Goal: Information Seeking & Learning: Understand process/instructions

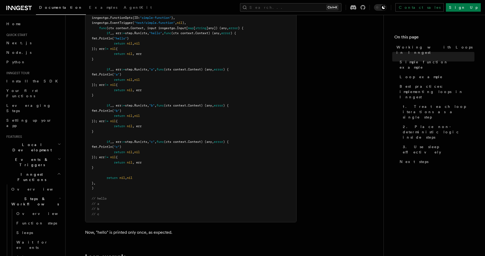
scroll to position [571, 0]
click at [334, 134] on article "Features Inngest Functions Steps & Workflows Working with Loops in Inngest In I…" at bounding box center [224, 203] width 301 height 1503
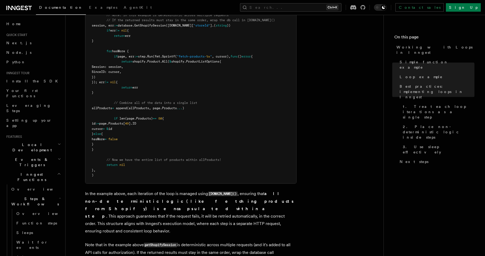
scroll to position [834, 0]
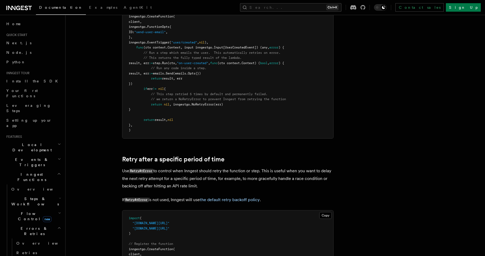
scroll to position [286, 0]
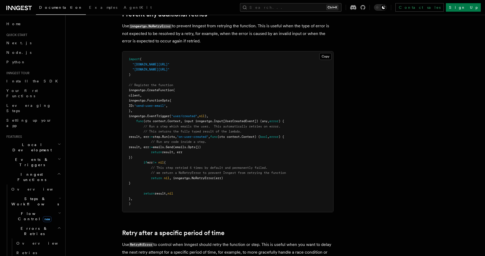
click at [197, 177] on span "NoRetryError" at bounding box center [203, 178] width 22 height 4
copy span "NoRetryError"
click at [204, 179] on span "NoRetryError" at bounding box center [203, 178] width 22 height 4
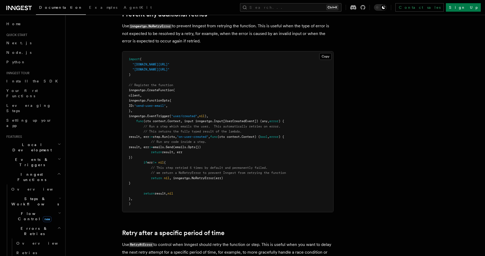
click at [96, 189] on article "Features Inngest Functions Errors & Retries Inngest Errors Inngest automaticall…" at bounding box center [261, 142] width 375 height 809
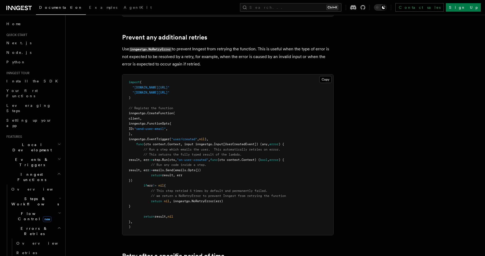
scroll to position [222, 0]
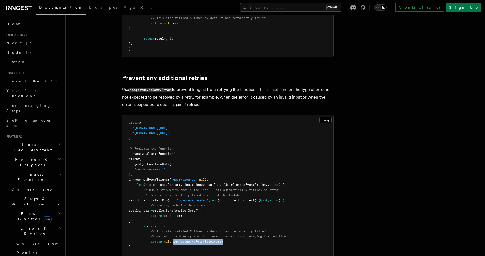
drag, startPoint x: 174, startPoint y: 242, endPoint x: 226, endPoint y: 240, distance: 51.9
click at [226, 240] on pre "import ( "[DOMAIN_NAME][URL]" "[DOMAIN_NAME][URL]" ) // Register the function i…" at bounding box center [227, 195] width 211 height 160
copy span "inngestgo. NoRetryError (err)"
